Goal: Task Accomplishment & Management: Complete application form

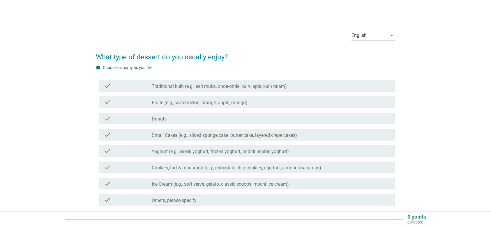
click at [201, 83] on div "check_box_outline_blank Traditional kuih (e.g., seri muka, onde-onde, kuih lapi…" at bounding box center [271, 85] width 239 height 7
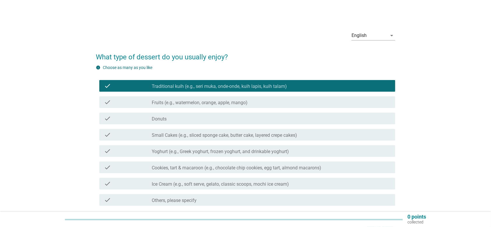
click at [196, 104] on label "Fruits (e.g., watermelon, orange, apple, mango)" at bounding box center [200, 103] width 96 height 6
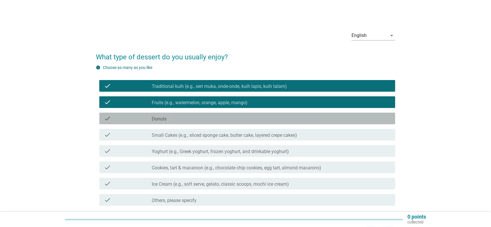
click at [183, 115] on div "check_box_outline_blank Donuts" at bounding box center [271, 118] width 239 height 7
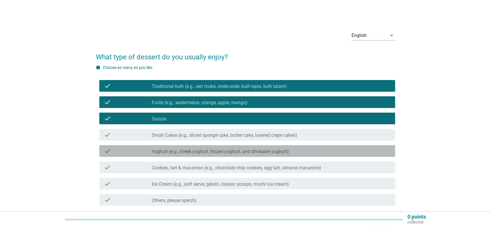
click at [208, 153] on label "Yoghurt (e.g., Greek yoghurt, frozen yoghurt, and drinkable yoghurt)" at bounding box center [220, 152] width 137 height 6
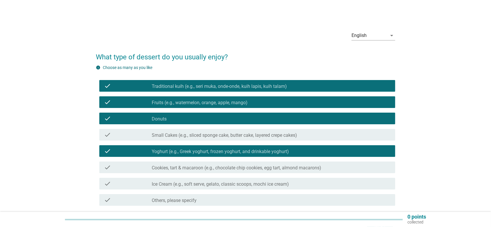
click at [191, 165] on div "check_box_outline_blank Cookies, tart & macaroon (e.g., chocolate chip cookies,…" at bounding box center [271, 167] width 239 height 7
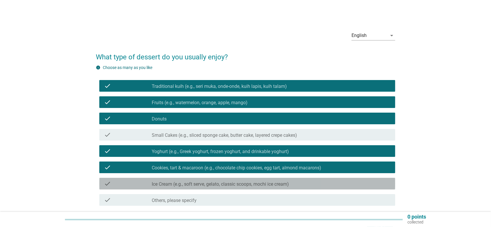
click at [189, 182] on label "Ice Cream (e.g., soft serve, gelato, classic scoops, mochi ice cream)" at bounding box center [220, 185] width 137 height 6
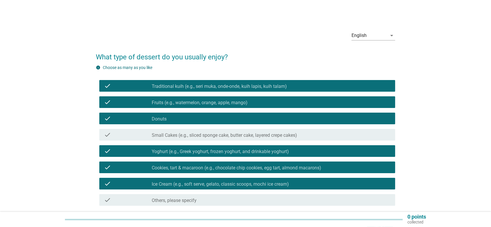
scroll to position [48, 0]
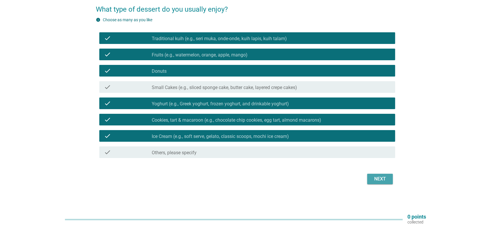
click at [382, 178] on div "Next" at bounding box center [380, 179] width 16 height 7
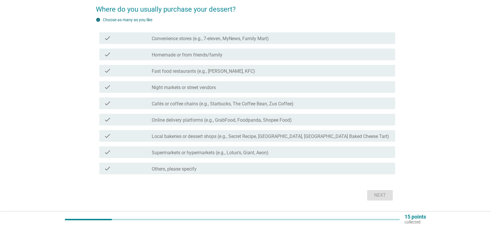
scroll to position [0, 0]
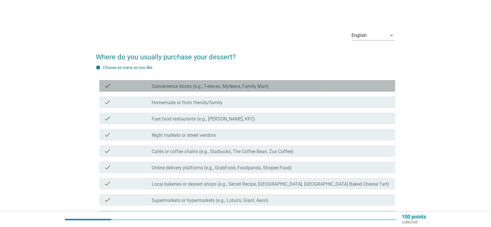
click at [214, 88] on label "Convenience stores (e.g., 7-eleven, MyNews, Family Mart)" at bounding box center [210, 87] width 117 height 6
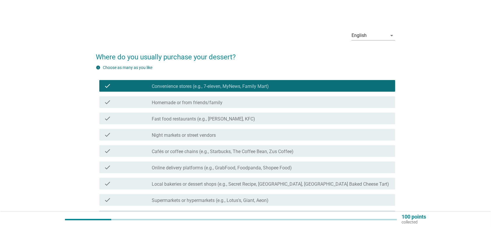
click at [216, 100] on label "Homemade or from friends/family" at bounding box center [187, 103] width 71 height 6
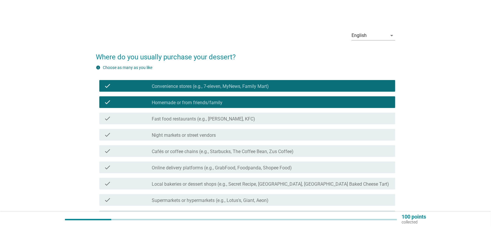
click at [222, 120] on label "Fast food restaurants (e.g., [PERSON_NAME], KFC)" at bounding box center [203, 119] width 103 height 6
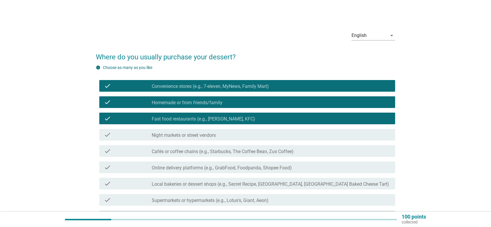
scroll to position [39, 0]
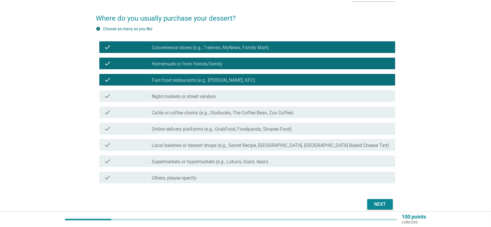
click at [201, 97] on label "Night markets or street vendors" at bounding box center [184, 97] width 64 height 6
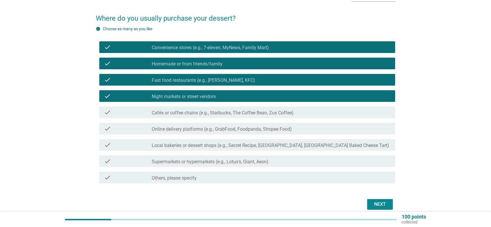
click at [229, 114] on label "Cafés or coffee chains (e.g., Starbucks, The Coffee Bean, Zus Coffee)" at bounding box center [223, 113] width 142 height 6
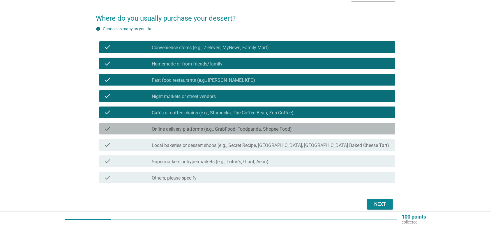
click at [220, 129] on label "Online delivery platforms (e.g., GrabFood, Foodpanda, Shopee Food)" at bounding box center [222, 130] width 140 height 6
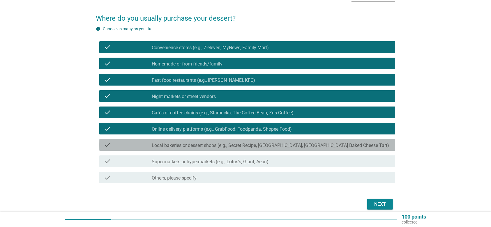
click at [261, 146] on label "Local bakeries or dessert shops (e.g., Secret Recipe, [GEOGRAPHIC_DATA], [GEOGR…" at bounding box center [271, 146] width 238 height 6
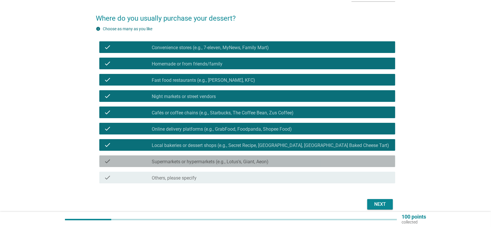
click at [196, 164] on label "Supermarkets or hypermarkets (e.g., Lotus's, Giant, Aeon)" at bounding box center [210, 162] width 117 height 6
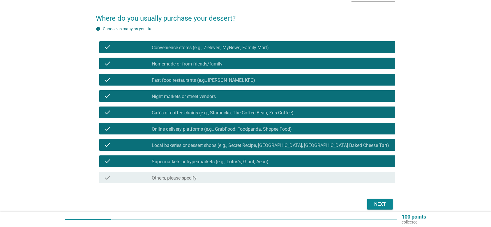
click at [381, 189] on div "Next" at bounding box center [380, 204] width 16 height 7
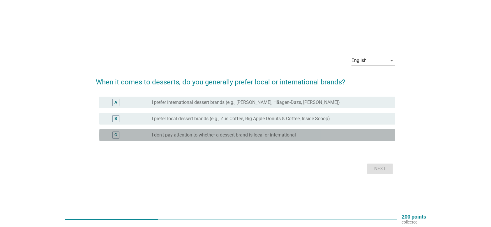
click at [194, 134] on label "I don't pay attention to whether a dessert brand is local or international" at bounding box center [224, 135] width 144 height 6
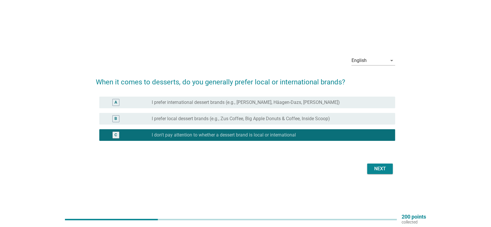
drag, startPoint x: 393, startPoint y: 176, endPoint x: 368, endPoint y: 169, distance: 26.3
click at [392, 176] on div "English arrow_drop_down When it comes to desserts, do you generally prefer loca…" at bounding box center [245, 114] width 309 height 134
click at [368, 169] on button "Next" at bounding box center [381, 169] width 26 height 10
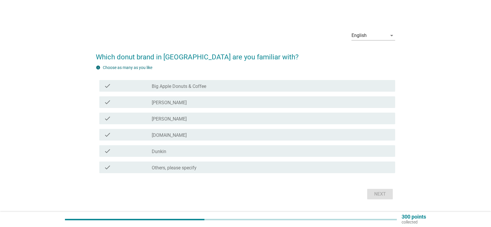
click at [194, 84] on label "Big Apple Donuts & Coffee" at bounding box center [179, 87] width 55 height 6
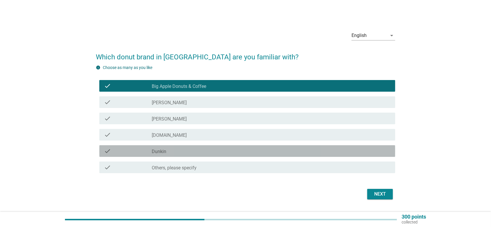
click at [198, 146] on div "check check_box_outline_blank Dunkin" at bounding box center [247, 151] width 296 height 12
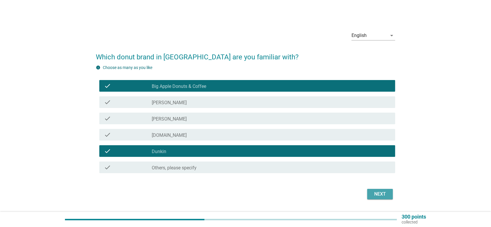
click at [377, 189] on div "Next" at bounding box center [380, 194] width 16 height 7
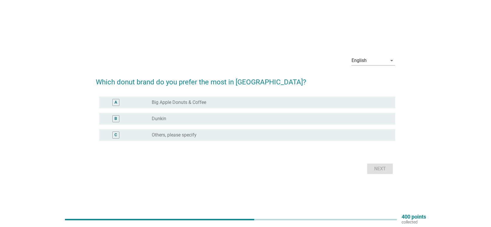
click at [223, 98] on div "A radio_button_unchecked Big Apple Donuts & Coffee" at bounding box center [247, 103] width 296 height 12
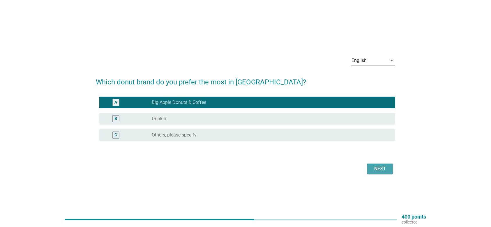
click at [387, 168] on div "Next" at bounding box center [380, 169] width 16 height 7
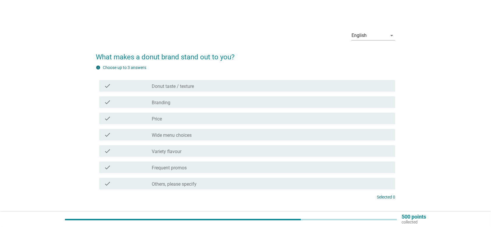
click at [207, 87] on div "check_box_outline_blank Donut taste / texture" at bounding box center [271, 85] width 239 height 7
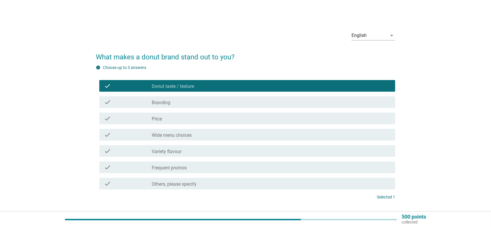
click at [188, 118] on div "check_box_outline_blank Price" at bounding box center [271, 118] width 239 height 7
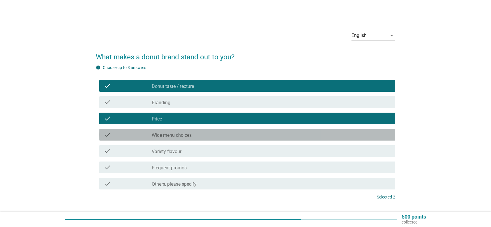
click at [205, 131] on div "check check_box_outline_blank Wide menu choices" at bounding box center [247, 135] width 296 height 12
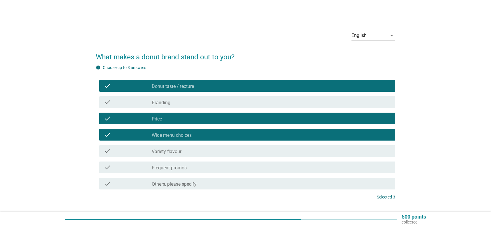
click at [205, 152] on div "check_box_outline_blank Variety flavour" at bounding box center [271, 151] width 239 height 7
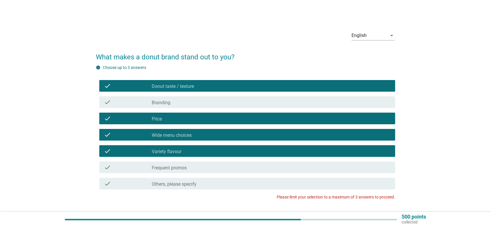
click at [178, 169] on label "Frequent promos" at bounding box center [169, 168] width 35 height 6
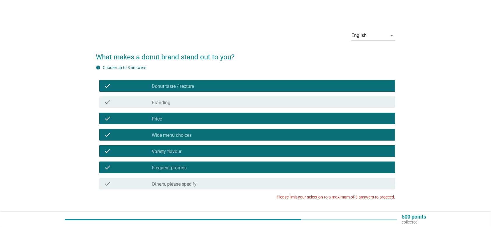
scroll to position [40, 0]
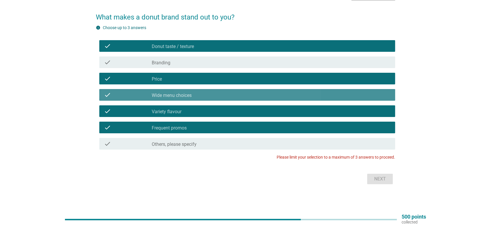
click at [202, 94] on div "check_box_outline_blank Wide menu choices" at bounding box center [271, 95] width 239 height 7
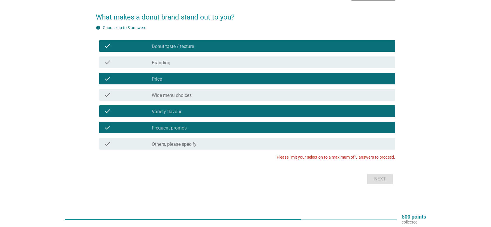
click at [194, 125] on div "check_box Frequent promos" at bounding box center [271, 127] width 239 height 7
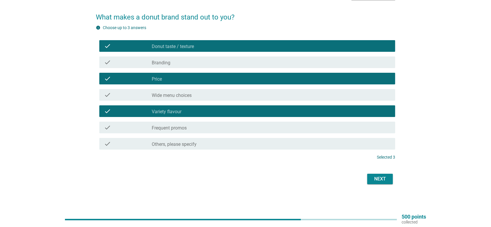
click at [380, 178] on div "Next" at bounding box center [380, 179] width 16 height 7
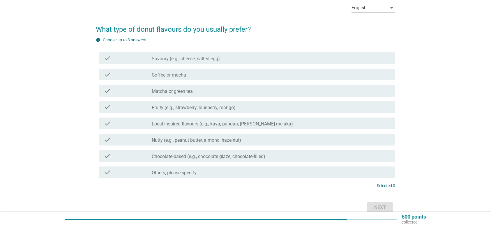
scroll to position [39, 0]
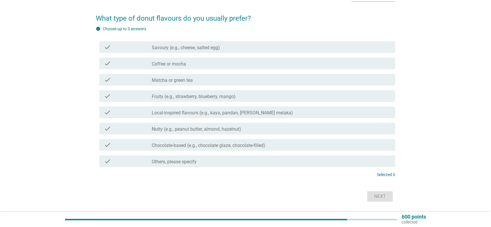
click at [200, 129] on label "Nutty (e.g., peanut butter, almond, hazelnut)" at bounding box center [196, 130] width 89 height 6
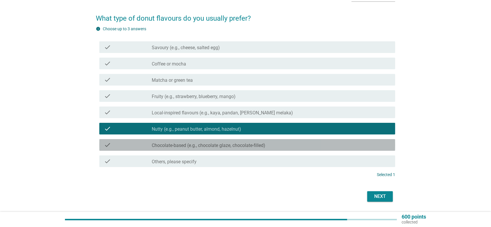
click at [185, 145] on label "Chocolate-based (e.g., chocolate glaze, chocolate-filled)" at bounding box center [209, 146] width 114 height 6
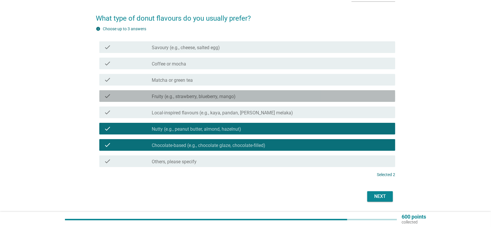
click at [192, 95] on label "Fruity (e.g., strawberry, blueberry, mango)" at bounding box center [194, 97] width 84 height 6
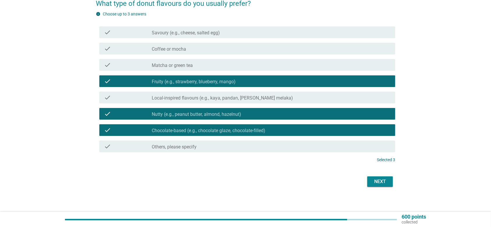
scroll to position [56, 0]
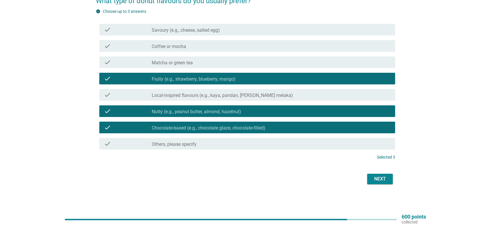
click at [235, 28] on div "check_box_outline_blank Savoury (e.g., cheese, salted egg)" at bounding box center [271, 29] width 239 height 7
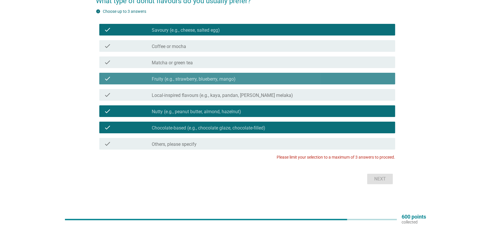
click at [215, 76] on label "Fruity (e.g., strawberry, blueberry, mango)" at bounding box center [194, 79] width 84 height 6
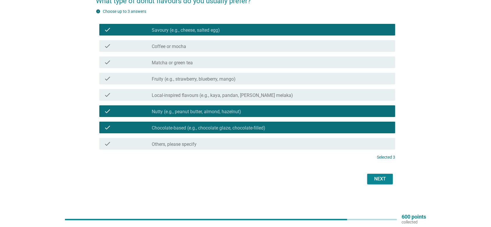
click at [375, 182] on div "Next" at bounding box center [380, 179] width 16 height 7
